Goal: Task Accomplishment & Management: Manage account settings

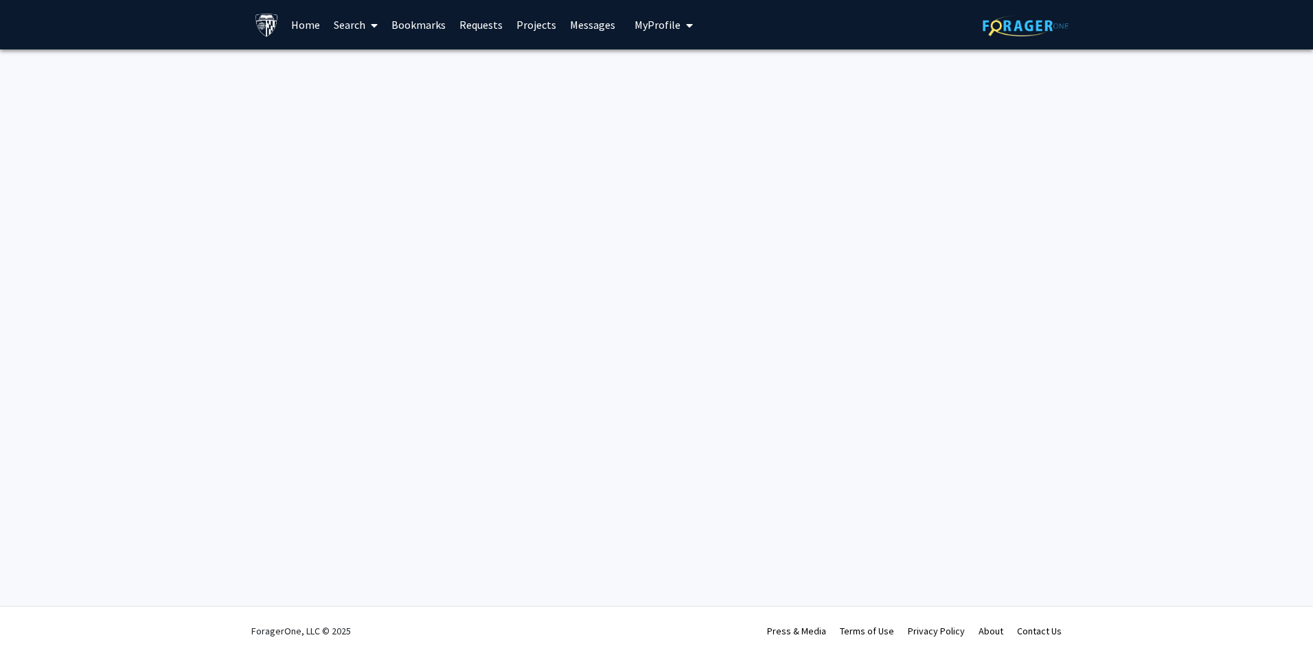
click at [645, 21] on span "My Profile" at bounding box center [658, 25] width 46 height 14
click at [700, 73] on span "View Profile" at bounding box center [720, 78] width 83 height 15
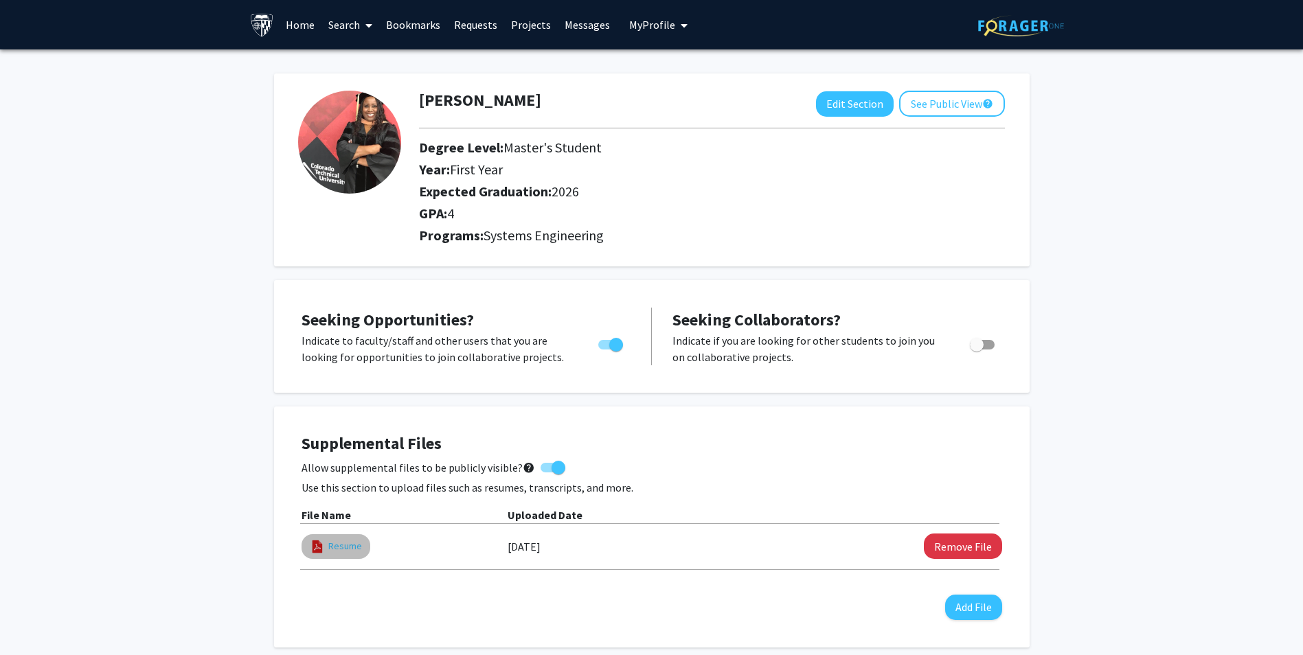
click at [330, 549] on link "Resume" at bounding box center [345, 546] width 34 height 14
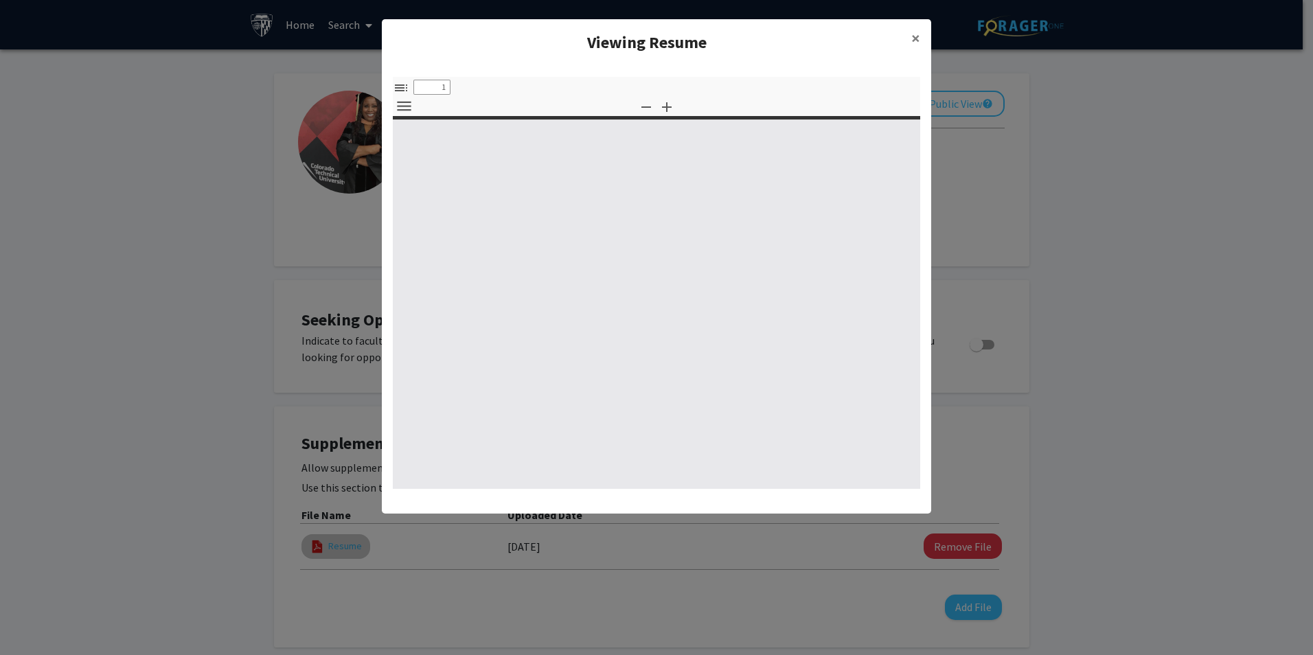
select select "custom"
type input "0"
select select "custom"
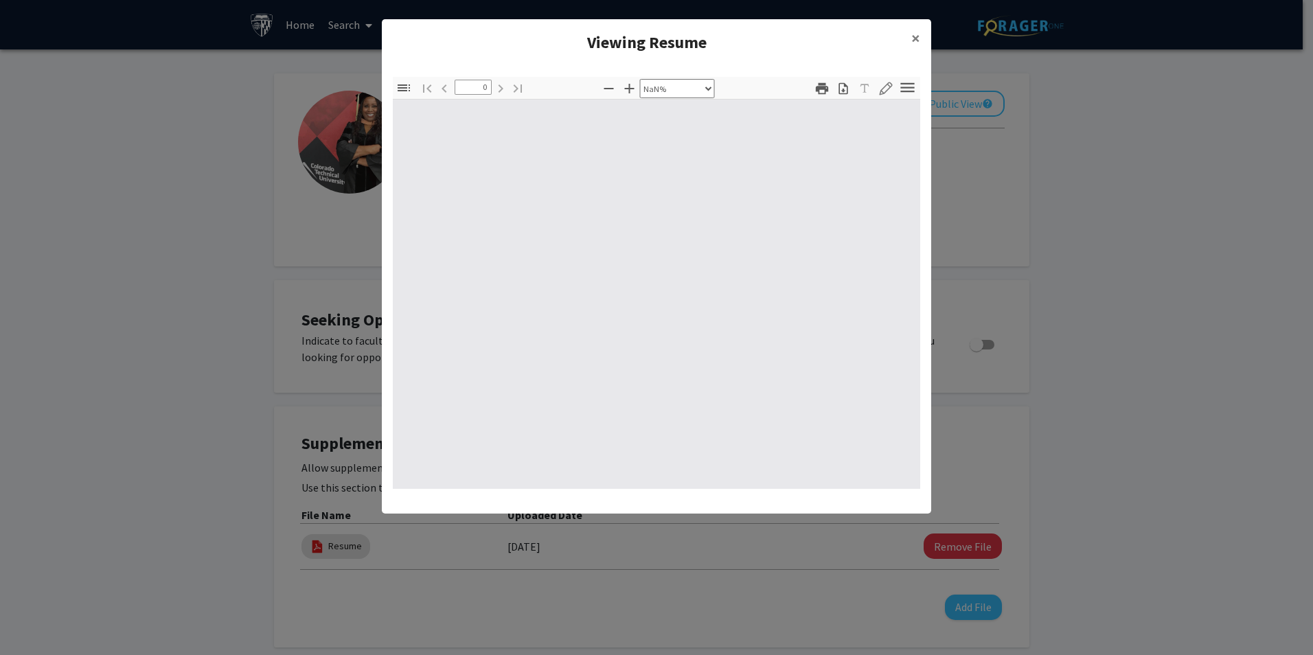
type input "1"
select select "auto"
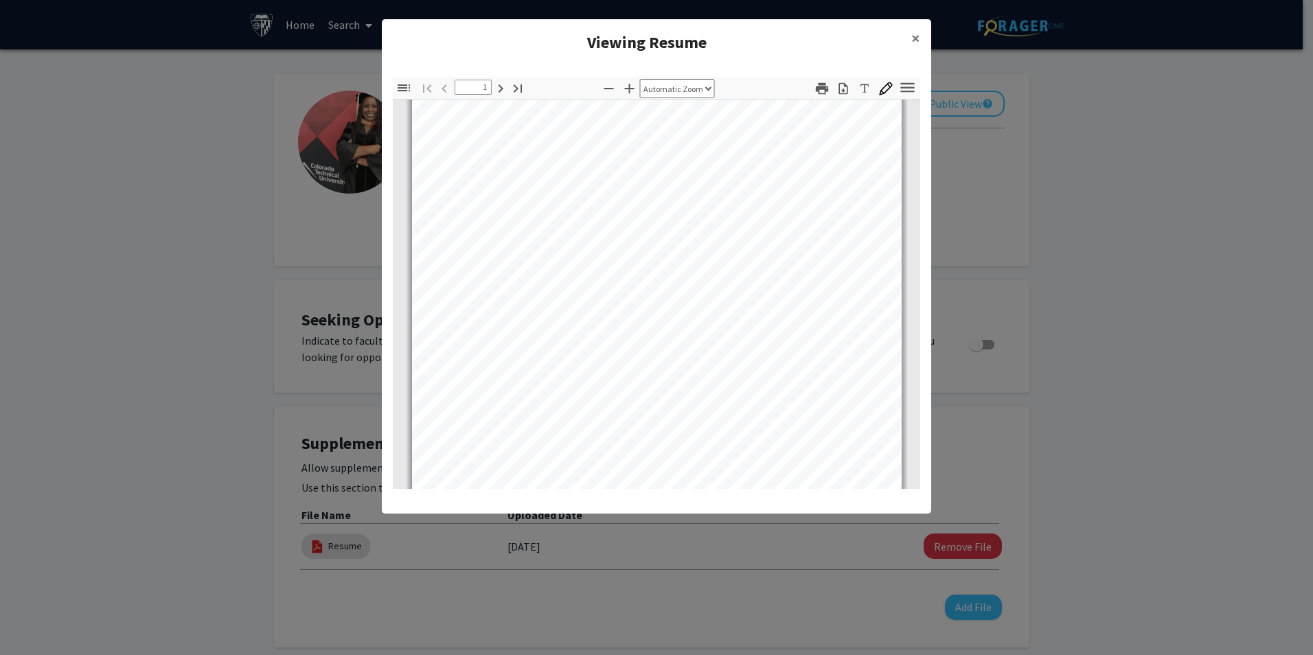
scroll to position [49, 0]
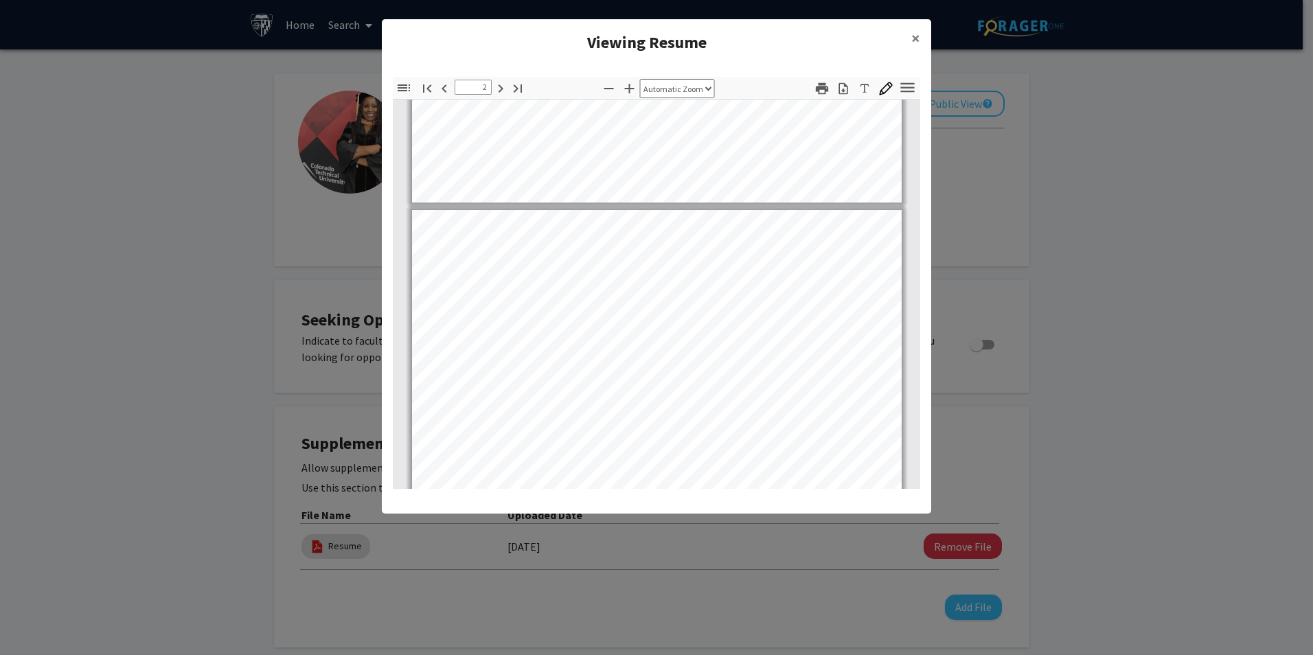
type input "1"
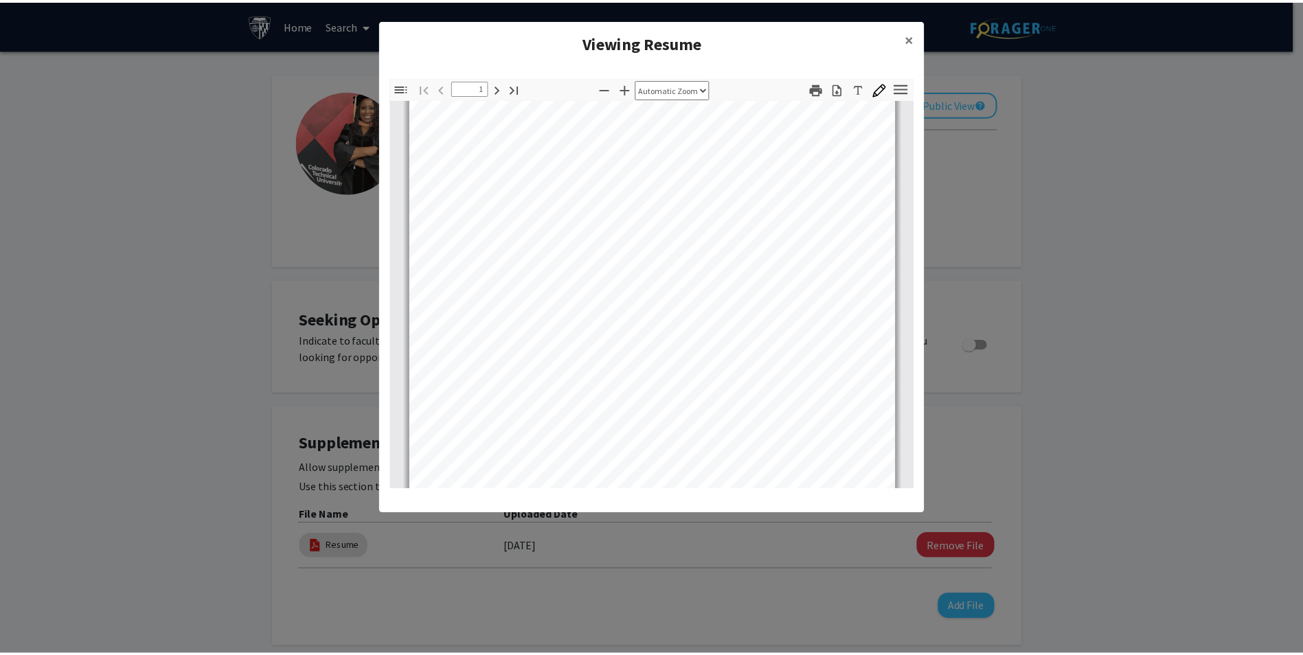
scroll to position [0, 0]
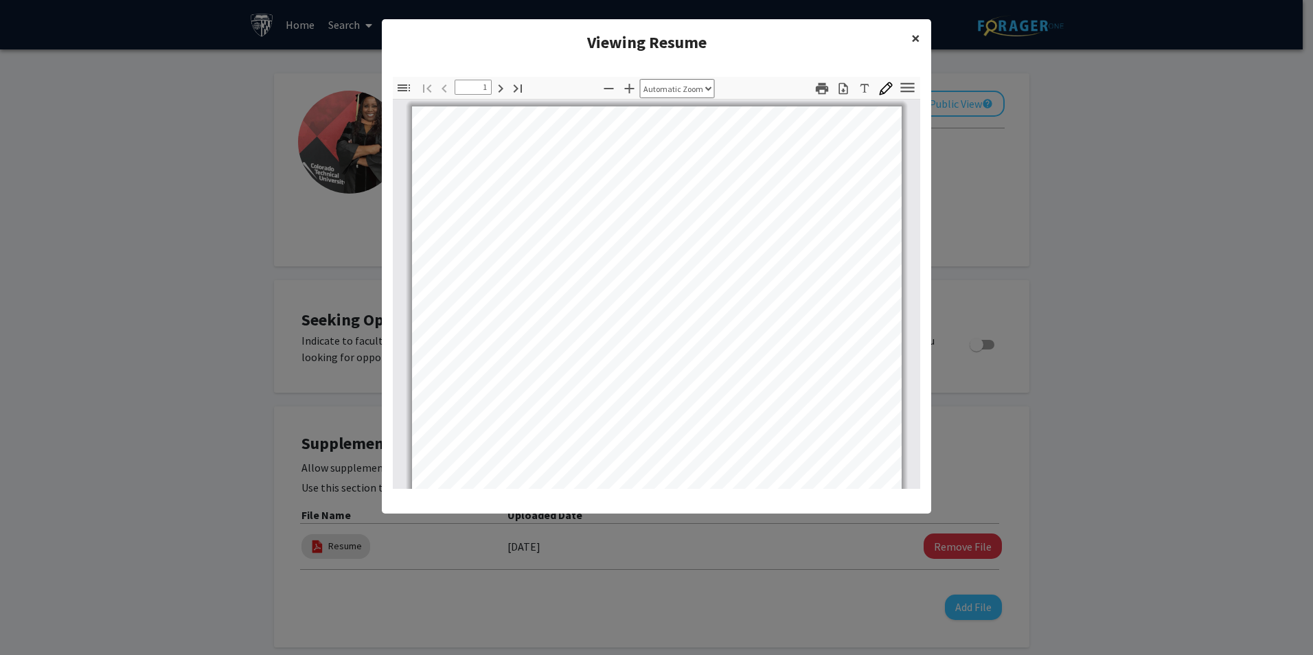
click at [915, 33] on span "×" at bounding box center [915, 37] width 9 height 21
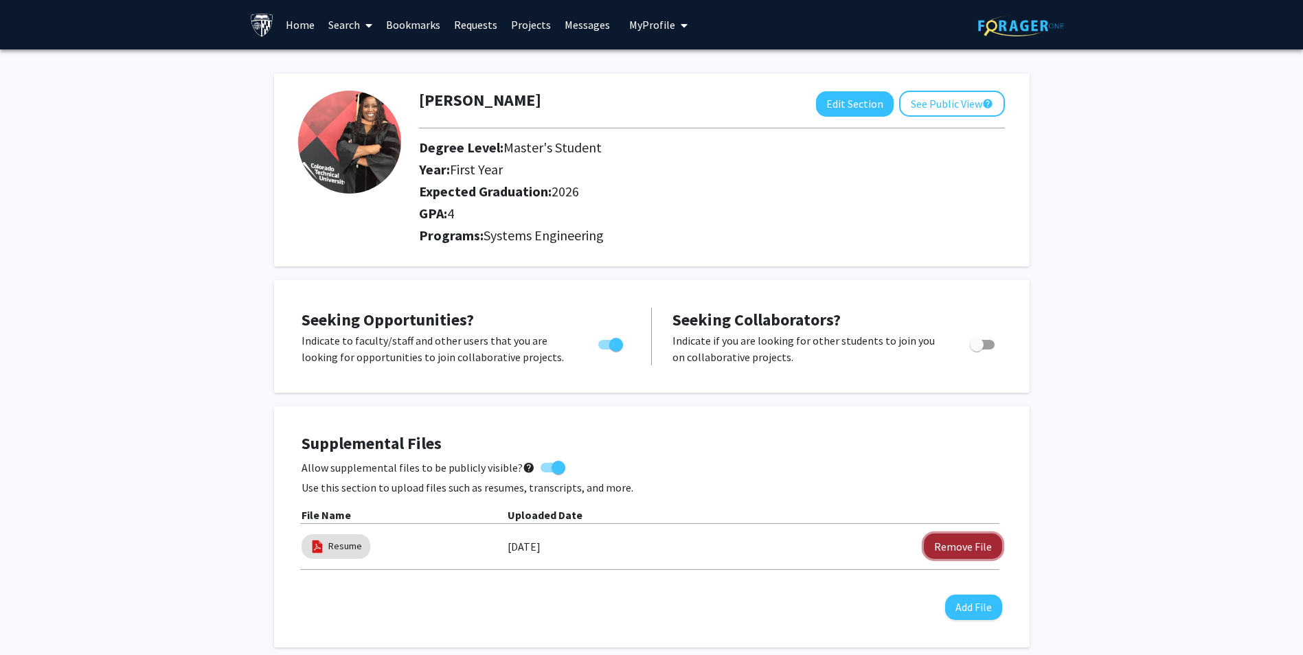
click at [955, 547] on button "Remove File" at bounding box center [963, 546] width 78 height 25
click at [299, 23] on link "Home" at bounding box center [300, 25] width 43 height 48
